Goal: Navigation & Orientation: Go to known website

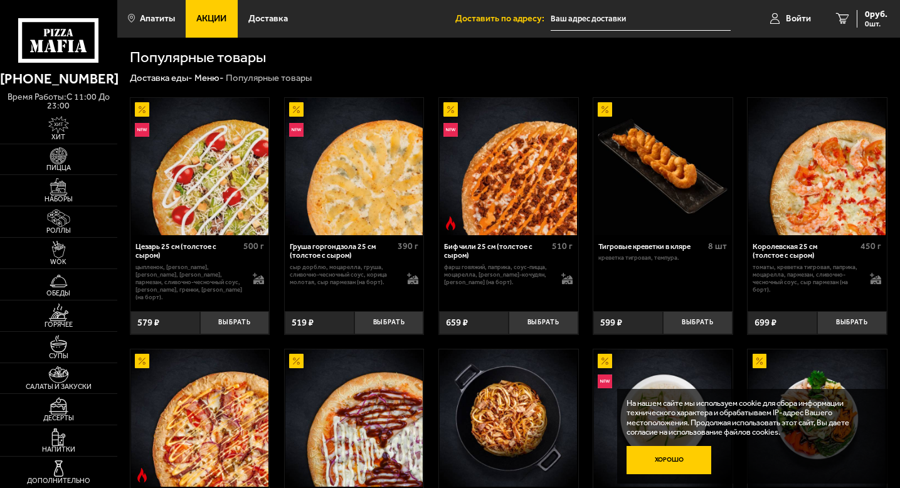
click at [666, 466] on button "Хорошо" at bounding box center [669, 460] width 85 height 28
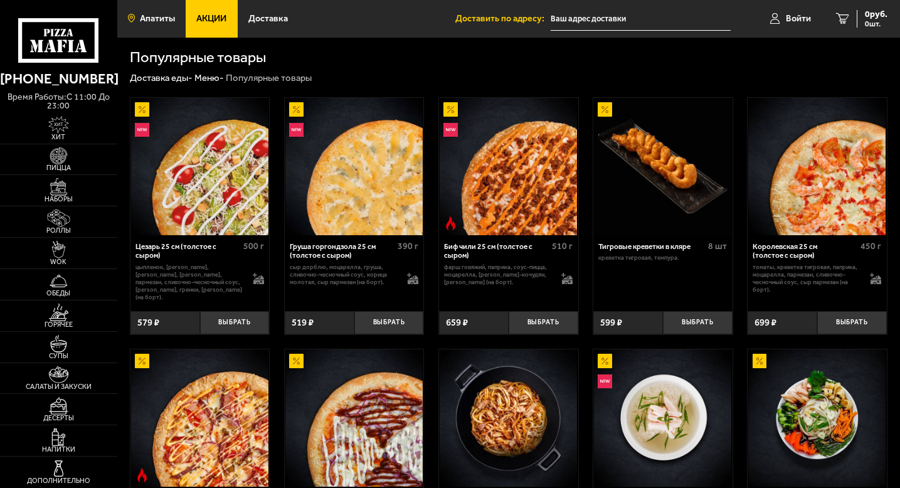
click at [161, 25] on link "Апатиты" at bounding box center [151, 19] width 69 height 38
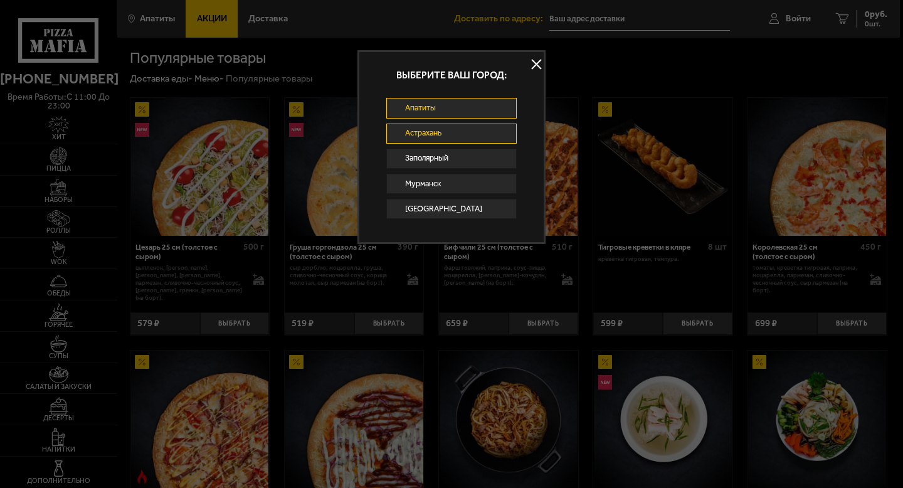
click at [425, 134] on link "Астрахань" at bounding box center [451, 134] width 130 height 20
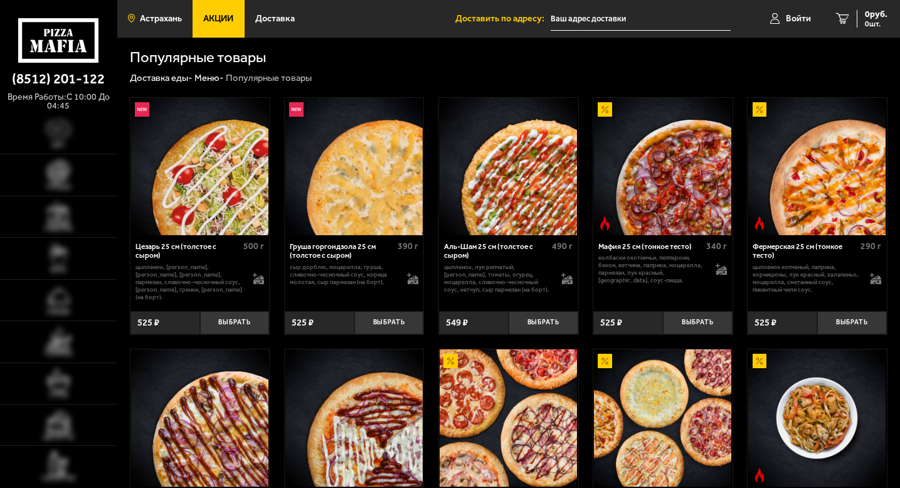
click at [160, 15] on span "Астрахань" at bounding box center [161, 18] width 42 height 9
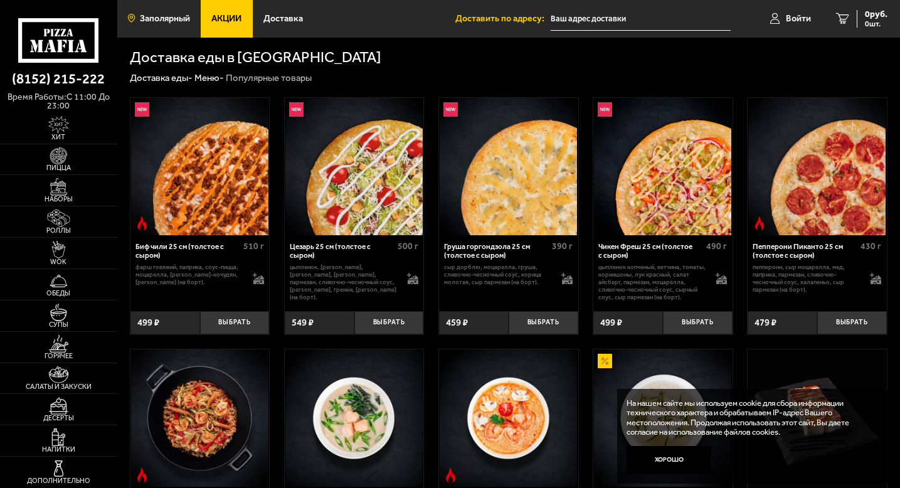
click at [180, 23] on span "Заполярный" at bounding box center [165, 18] width 50 height 9
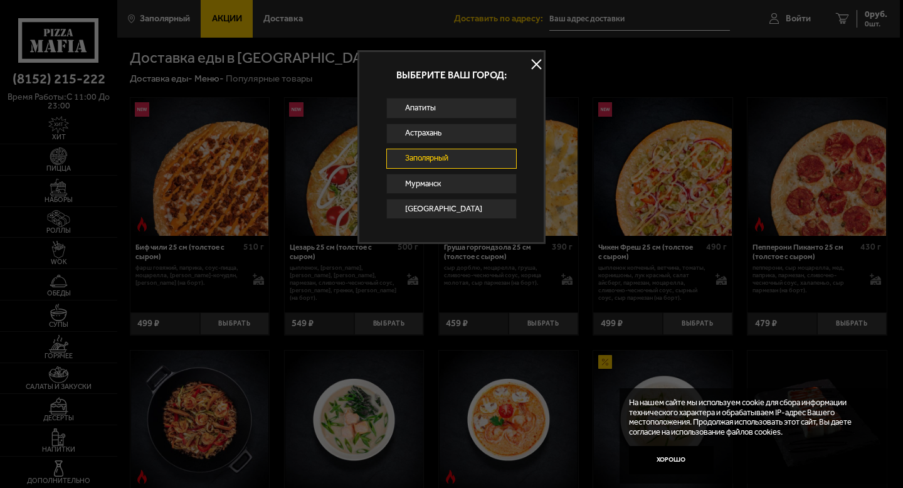
click at [537, 63] on button at bounding box center [536, 64] width 19 height 19
